Goal: Task Accomplishment & Management: Use online tool/utility

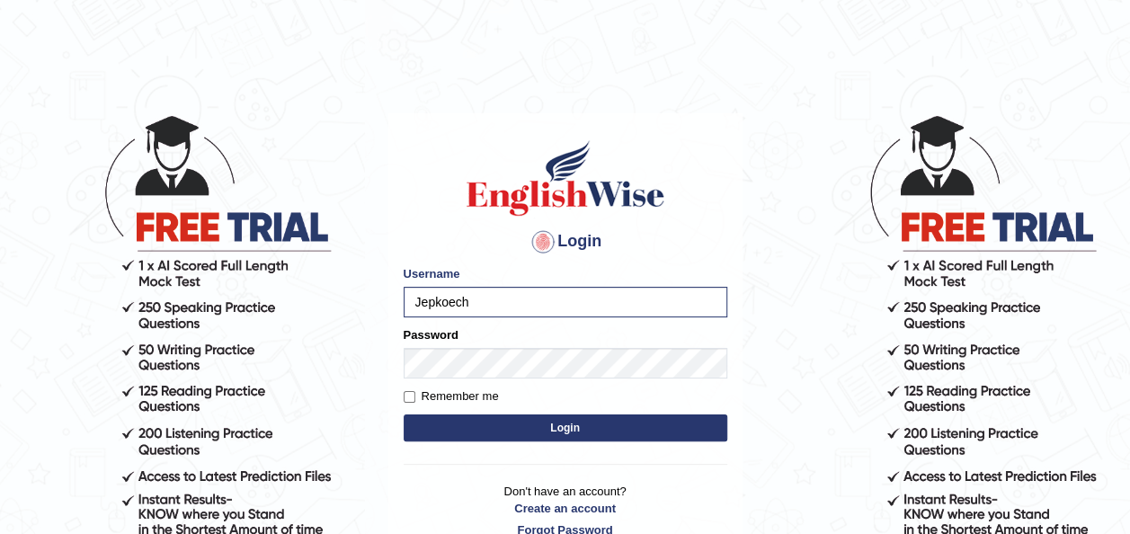
click at [442, 423] on button "Login" at bounding box center [566, 427] width 324 height 27
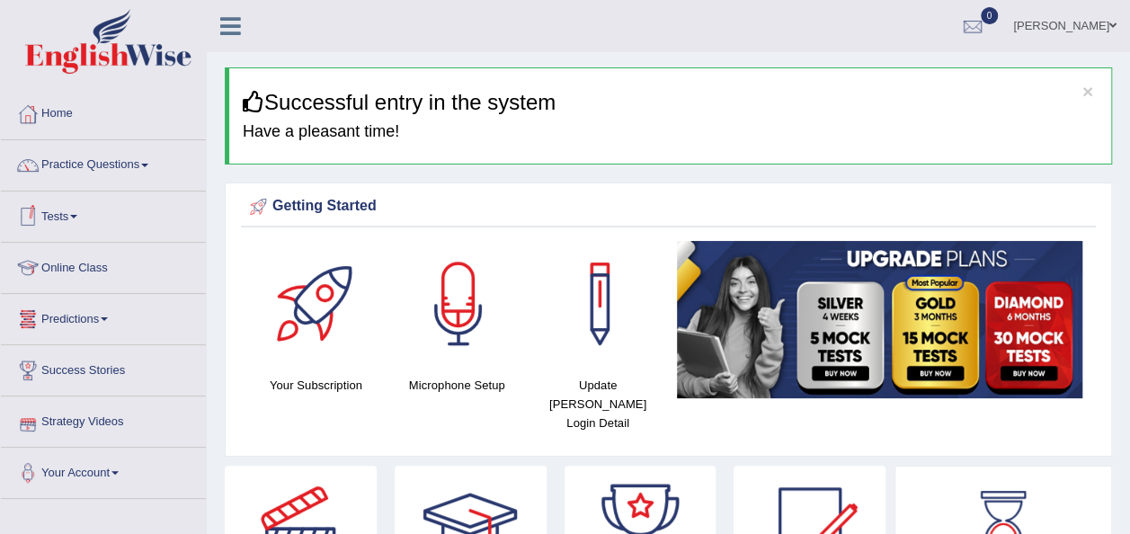
click at [77, 217] on span at bounding box center [73, 217] width 7 height 4
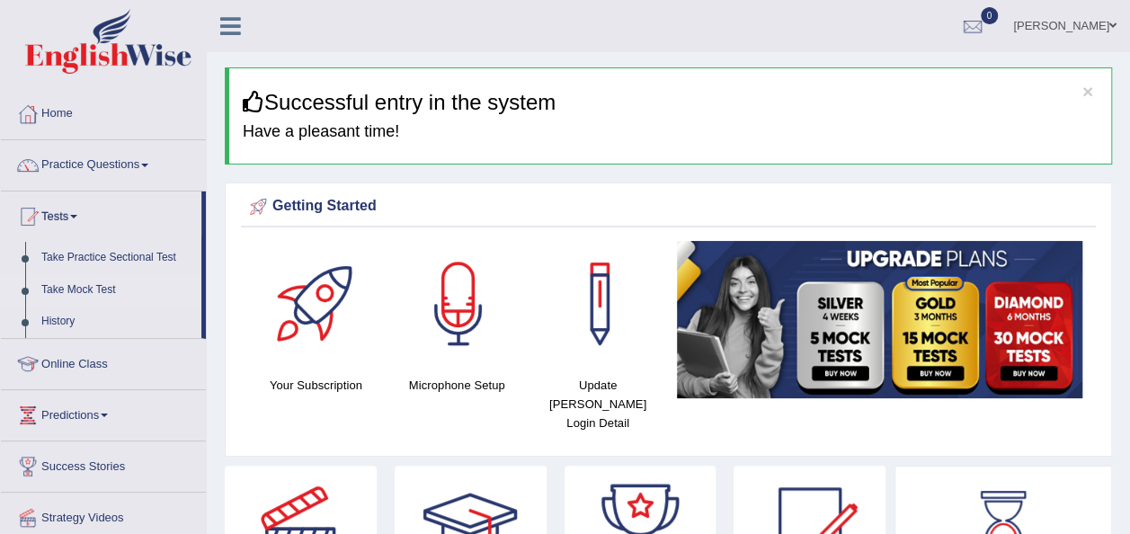
click at [87, 287] on link "Take Mock Test" at bounding box center [117, 290] width 168 height 32
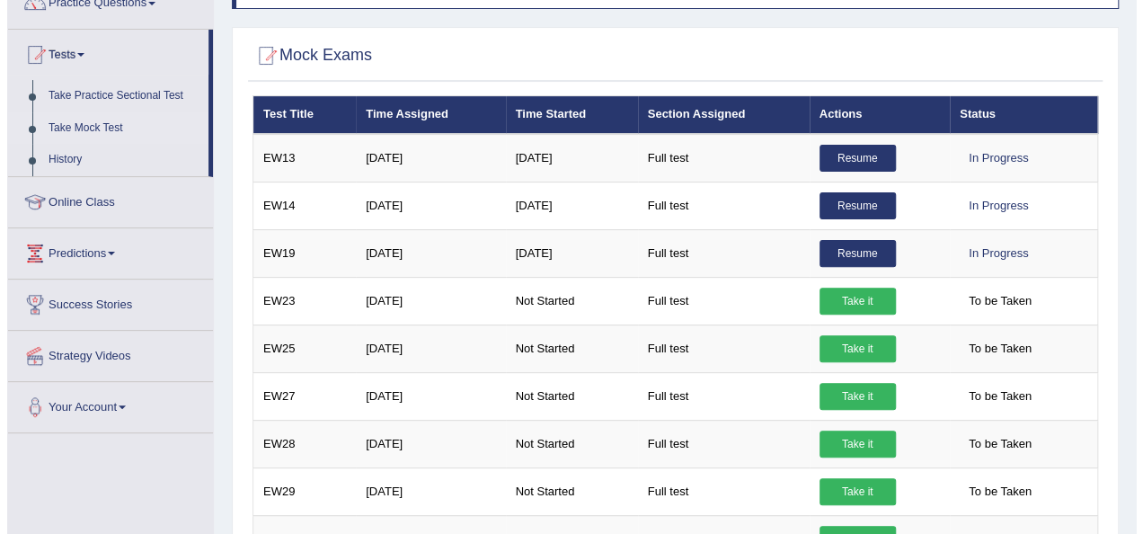
scroll to position [108, 0]
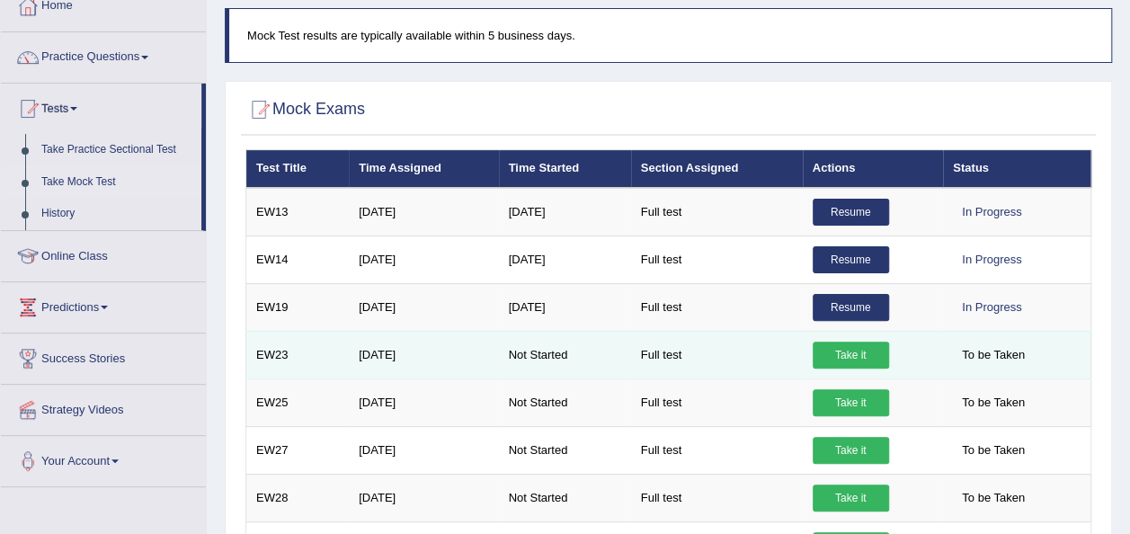
click at [834, 355] on link "Take it" at bounding box center [851, 355] width 76 height 27
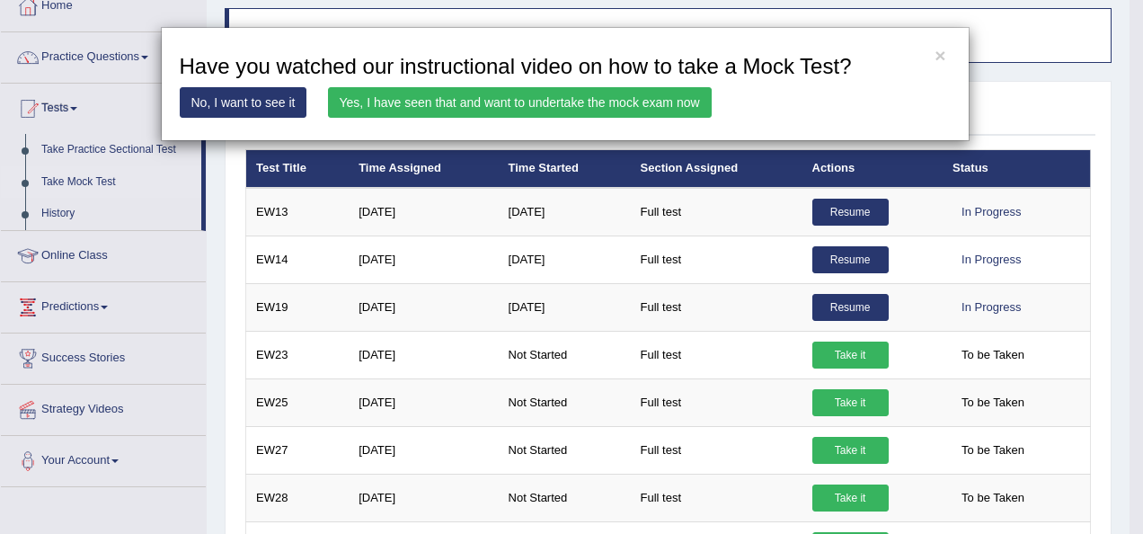
click at [554, 108] on link "Yes, I have seen that and want to undertake the mock exam now" at bounding box center [520, 102] width 384 height 31
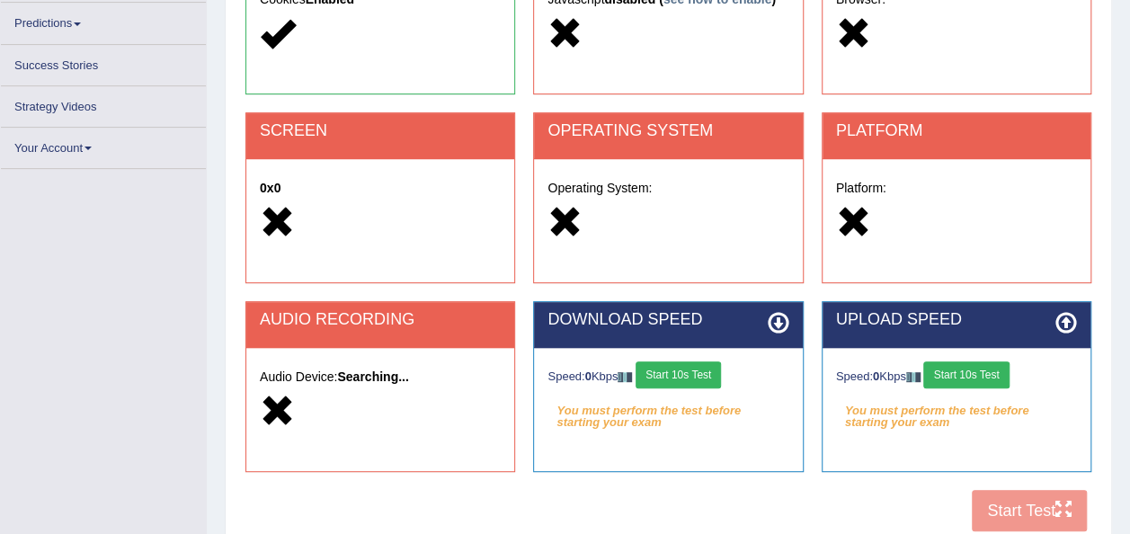
scroll to position [280, 0]
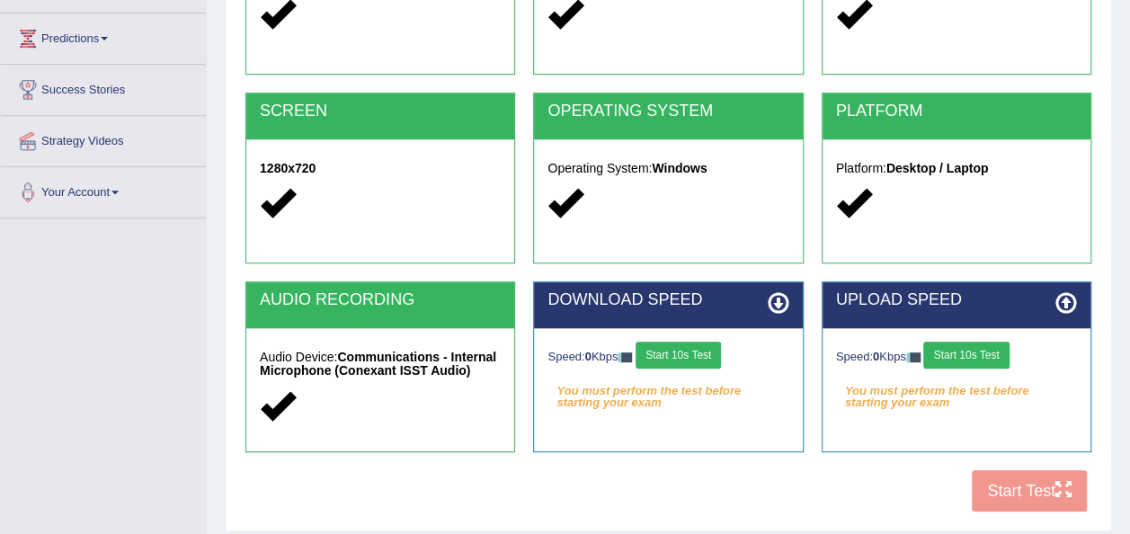
click at [661, 355] on button "Start 10s Test" at bounding box center [678, 355] width 85 height 27
click at [741, 476] on div "COOKIES Cookies Enabled JAVASCRIPT Javascript Enabled BROWSER Browser: Chrome S…" at bounding box center [668, 213] width 855 height 618
click at [670, 359] on button "Start 10s Test" at bounding box center [678, 355] width 85 height 27
click at [969, 346] on button "Start 10s Test" at bounding box center [965, 355] width 85 height 27
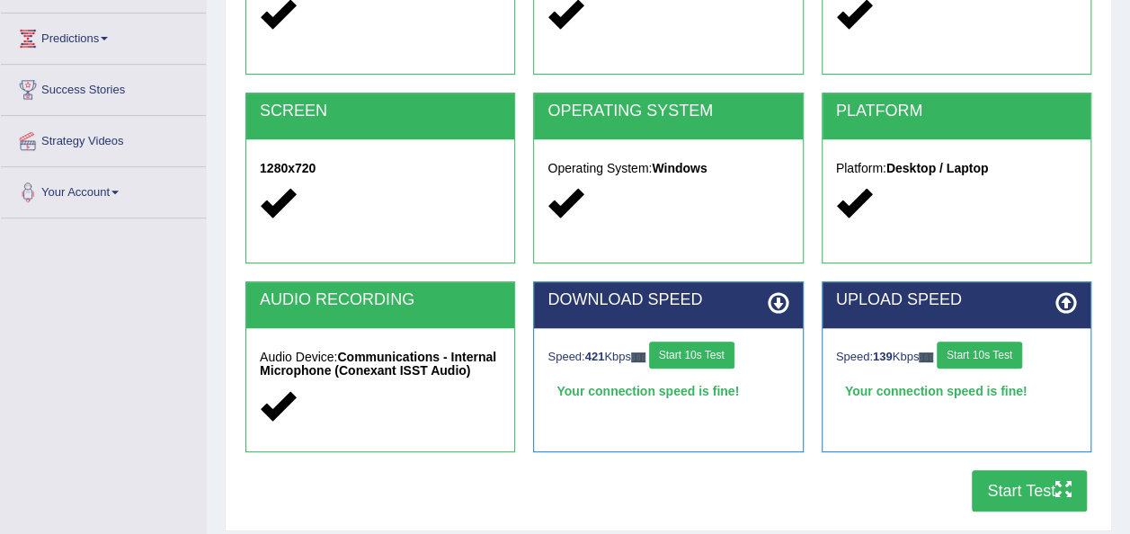
click at [1012, 481] on button "Start Test" at bounding box center [1029, 490] width 115 height 41
